Goal: Find specific page/section

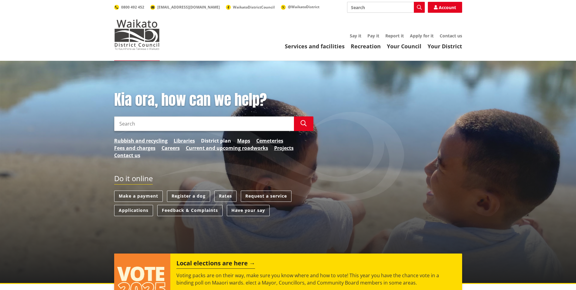
click at [218, 139] on link "District plan" at bounding box center [216, 140] width 30 height 7
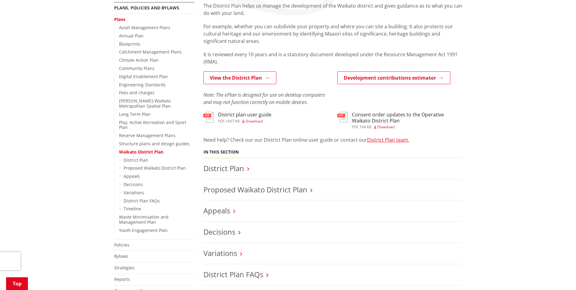
scroll to position [121, 0]
click at [130, 114] on link "Long Term Plan" at bounding box center [135, 113] width 32 height 6
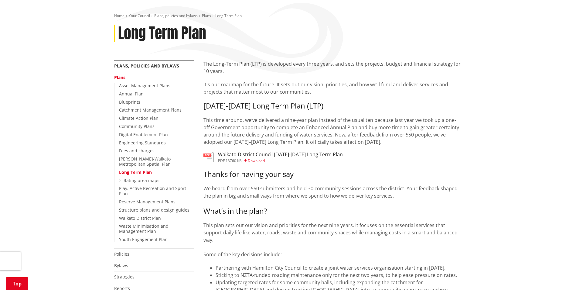
scroll to position [91, 0]
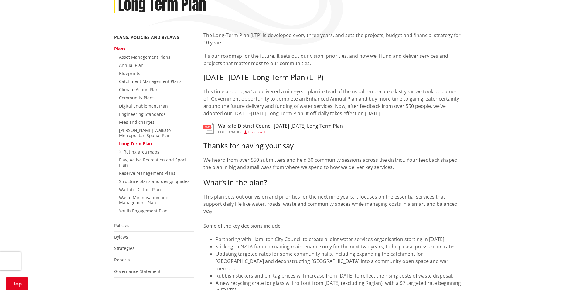
click at [222, 127] on h3 "Waikato District Council [DATE]-[DATE] Long Term Plan" at bounding box center [280, 126] width 125 height 6
